Goal: Transaction & Acquisition: Purchase product/service

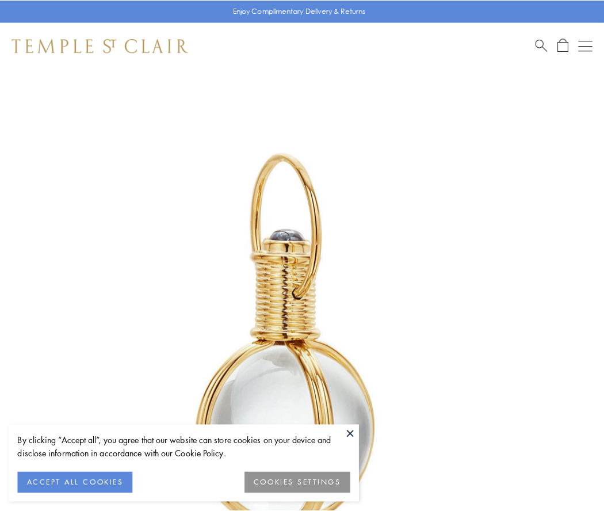
scroll to position [300, 0]
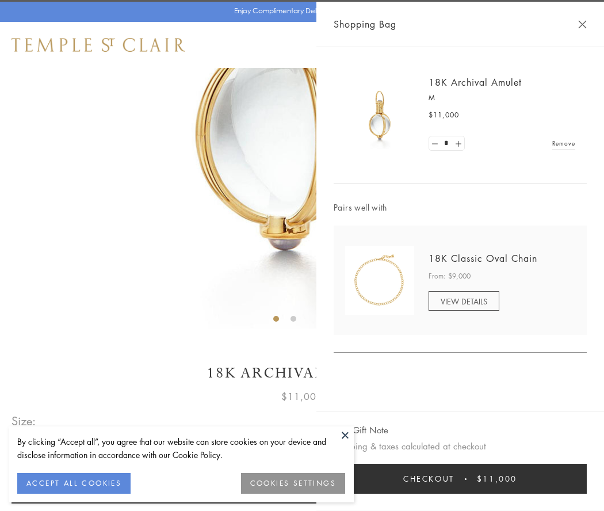
click at [460, 479] on button "Checkout $11,000" at bounding box center [460, 479] width 253 height 30
